Goal: Transaction & Acquisition: Purchase product/service

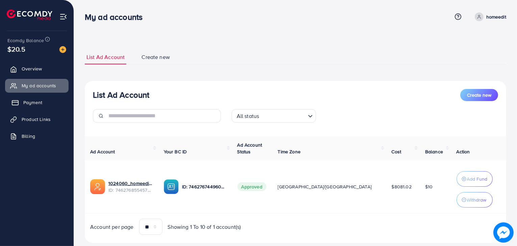
click at [38, 101] on span "Payment" at bounding box center [32, 102] width 19 height 7
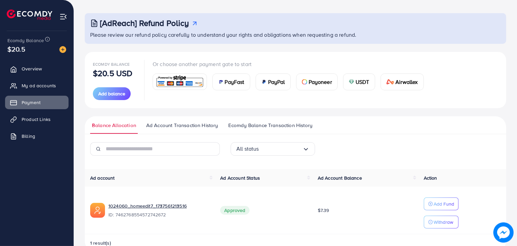
scroll to position [26, 0]
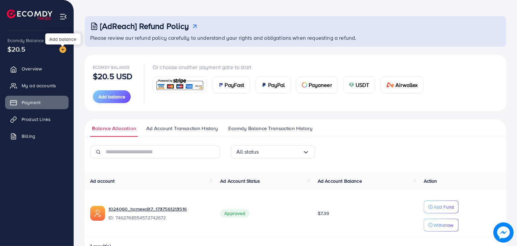
click at [61, 50] on img at bounding box center [62, 49] width 7 height 7
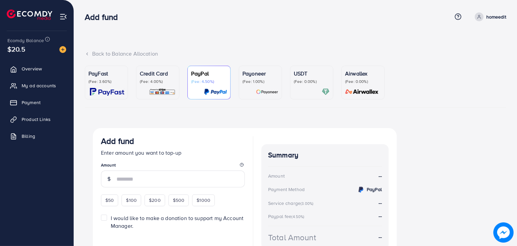
click at [146, 83] on p "(Fee: 4.00%)" at bounding box center [158, 81] width 36 height 5
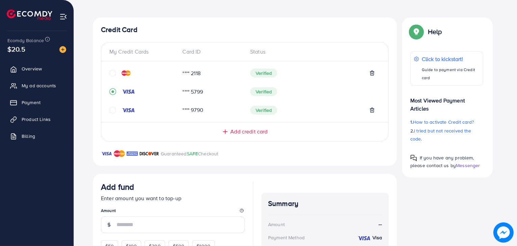
scroll to position [113, 0]
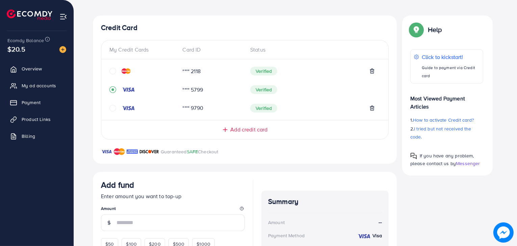
click at [111, 106] on icon "circle" at bounding box center [112, 108] width 7 height 7
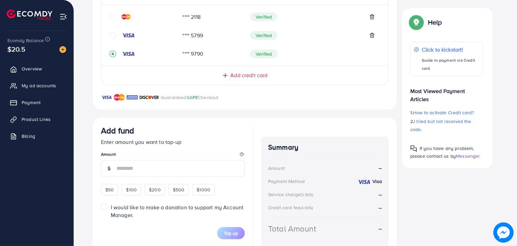
scroll to position [178, 0]
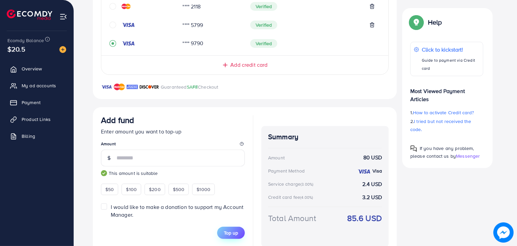
type input "**"
click at [224, 228] on button "Top up" at bounding box center [231, 233] width 28 height 12
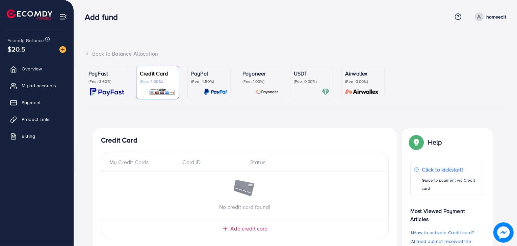
scroll to position [194, 0]
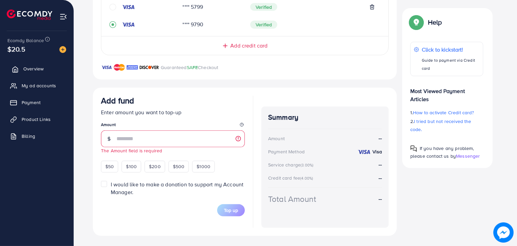
click at [46, 64] on link "Overview" at bounding box center [36, 69] width 63 height 14
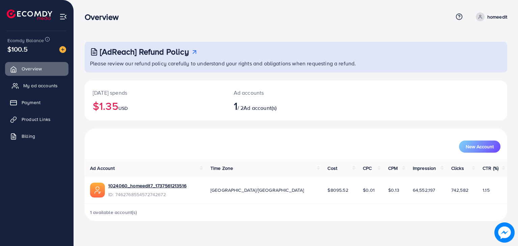
click at [45, 84] on span "My ad accounts" at bounding box center [40, 85] width 34 height 7
